Goal: Check status

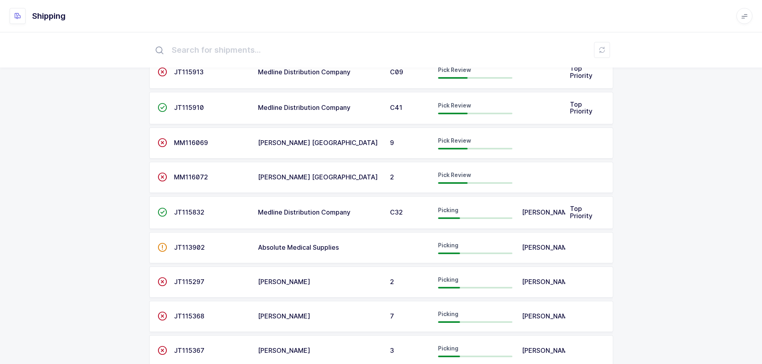
scroll to position [56, 0]
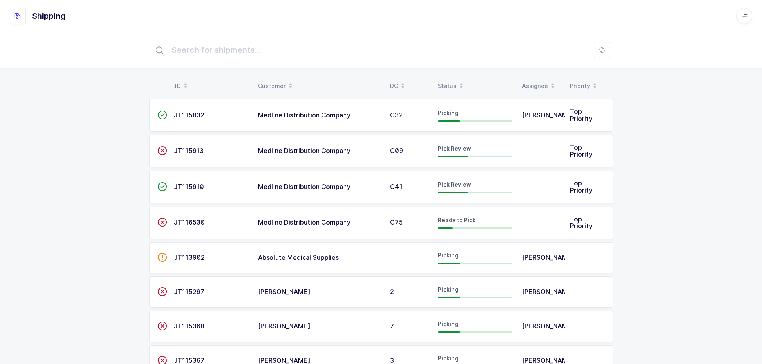
click at [448, 82] on div "Status" at bounding box center [475, 86] width 74 height 14
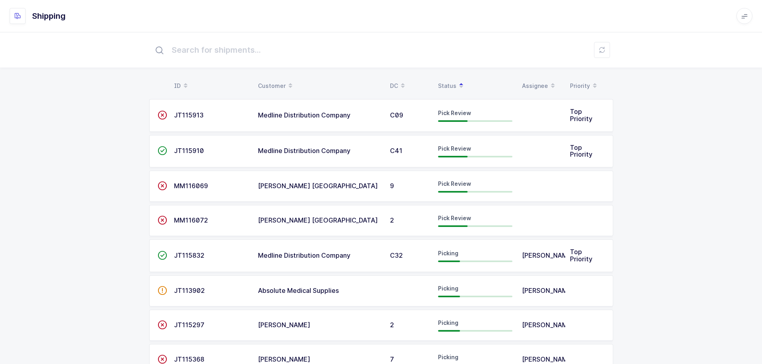
click at [186, 106] on td "JT115913" at bounding box center [211, 115] width 84 height 33
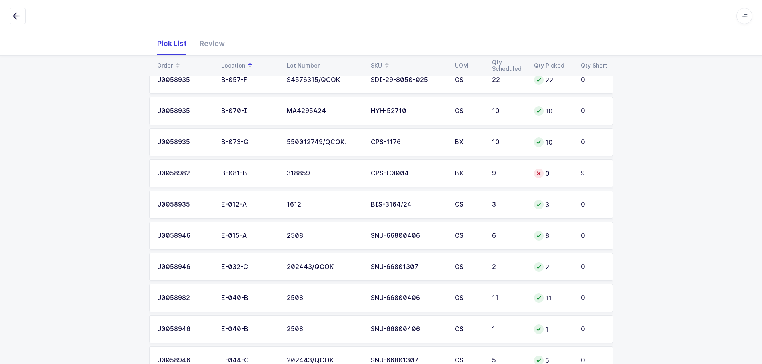
scroll to position [360, 0]
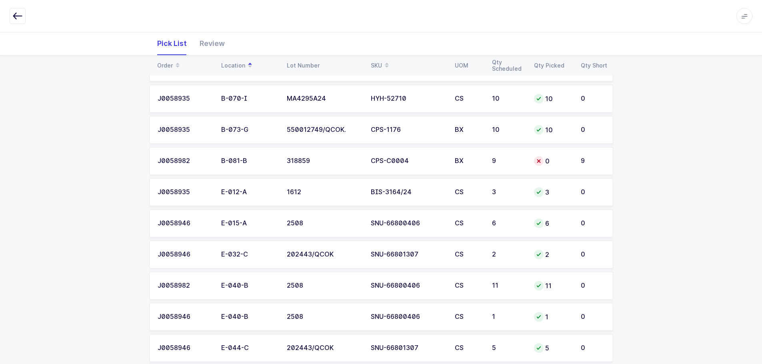
click at [382, 64] on span at bounding box center [387, 66] width 10 height 14
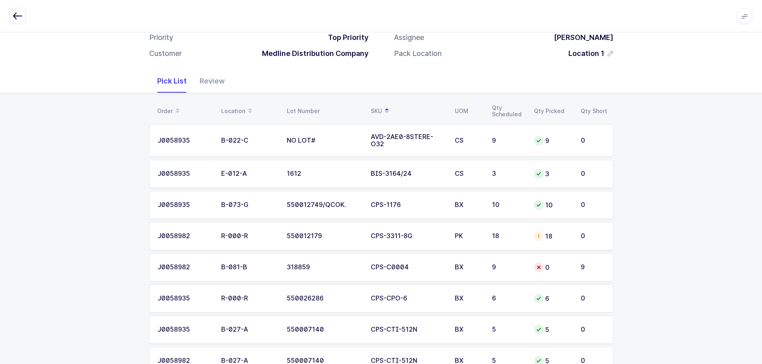
scroll to position [76, 0]
